Goal: Transaction & Acquisition: Purchase product/service

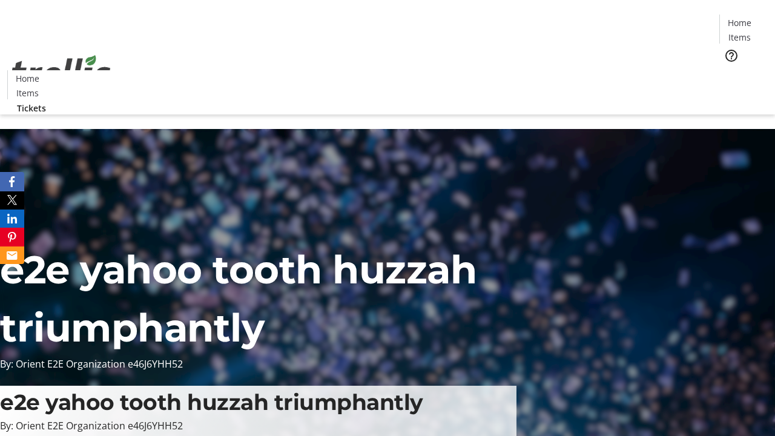
click at [729, 70] on span "Tickets" at bounding box center [743, 76] width 29 height 13
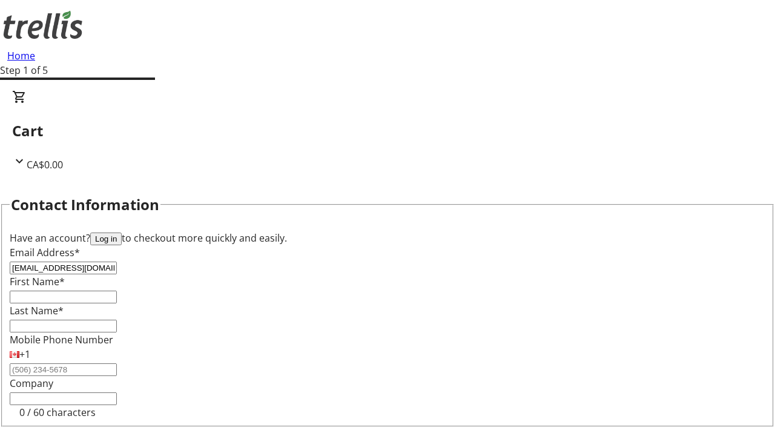
type input "[EMAIL_ADDRESS][DOMAIN_NAME]"
type input "Jennyfer"
type input "[PERSON_NAME]"
